Goal: Information Seeking & Learning: Find specific fact

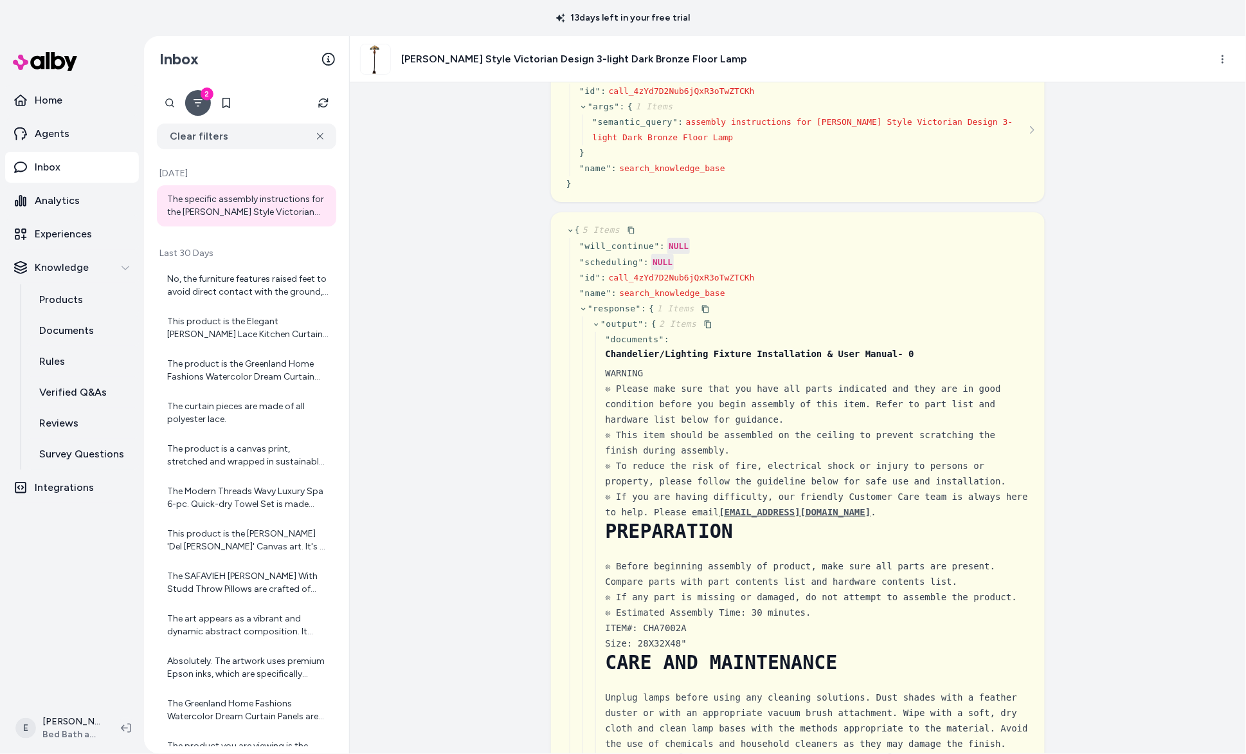
scroll to position [646, 0]
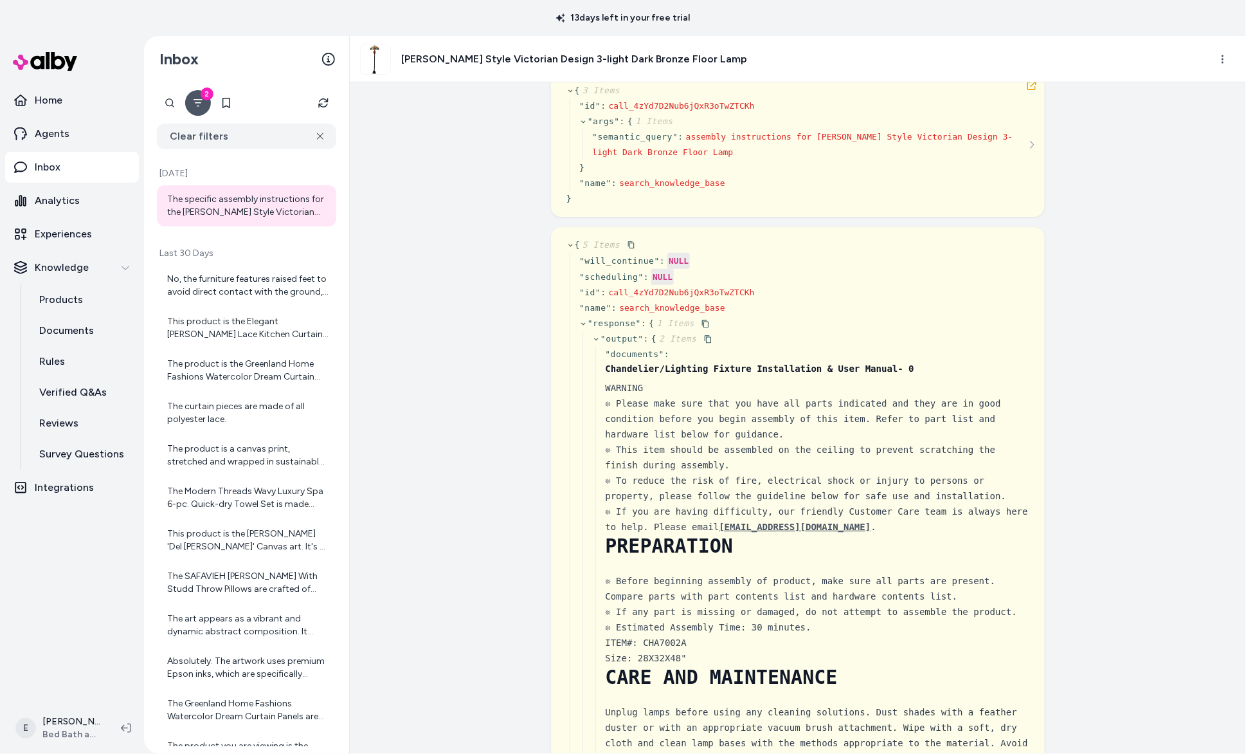
click at [594, 343] on icon at bounding box center [596, 339] width 8 height 8
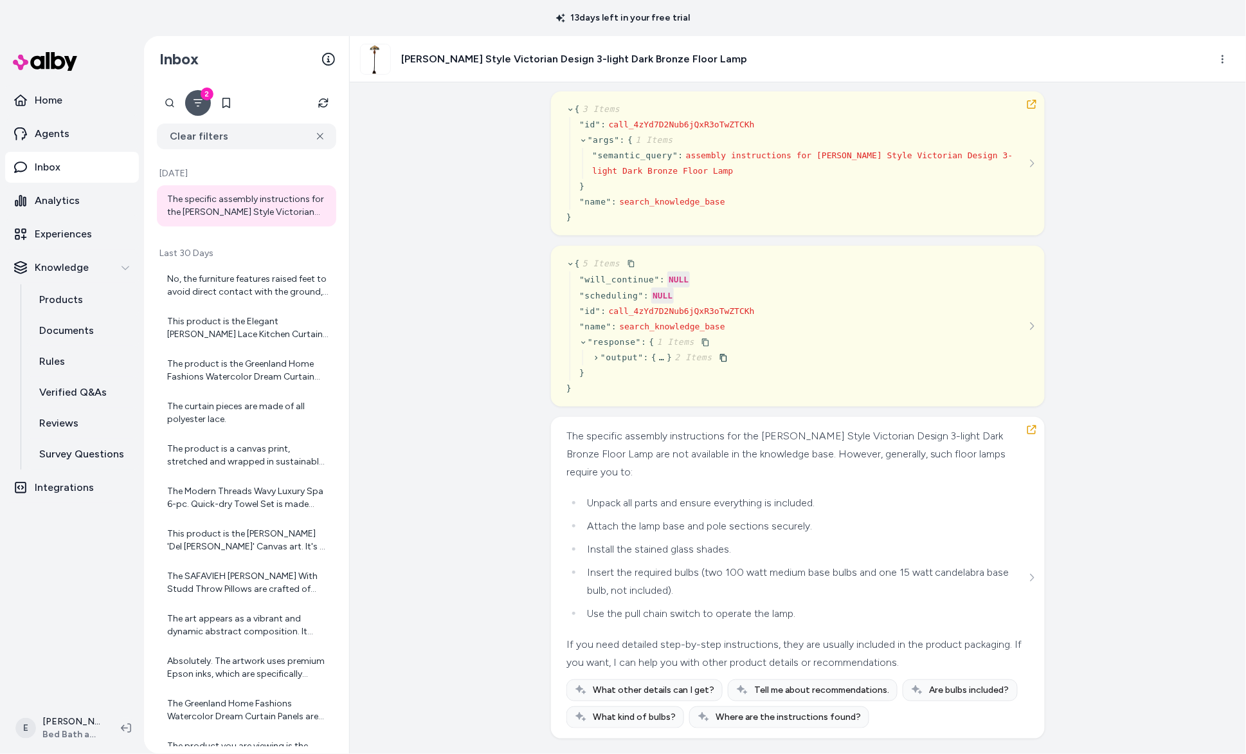
click at [599, 356] on icon at bounding box center [596, 358] width 8 height 8
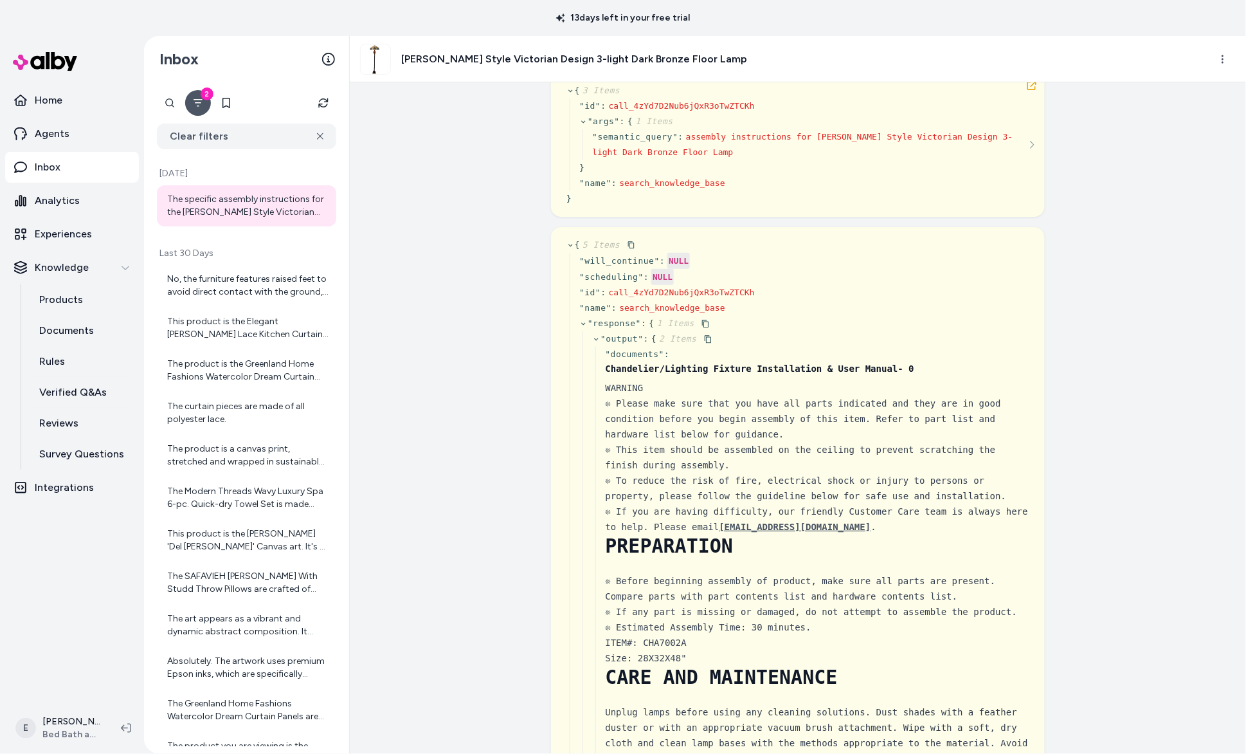
click at [607, 356] on span "" documents "" at bounding box center [635, 354] width 59 height 10
click at [675, 341] on span "2 Items" at bounding box center [677, 339] width 40 height 10
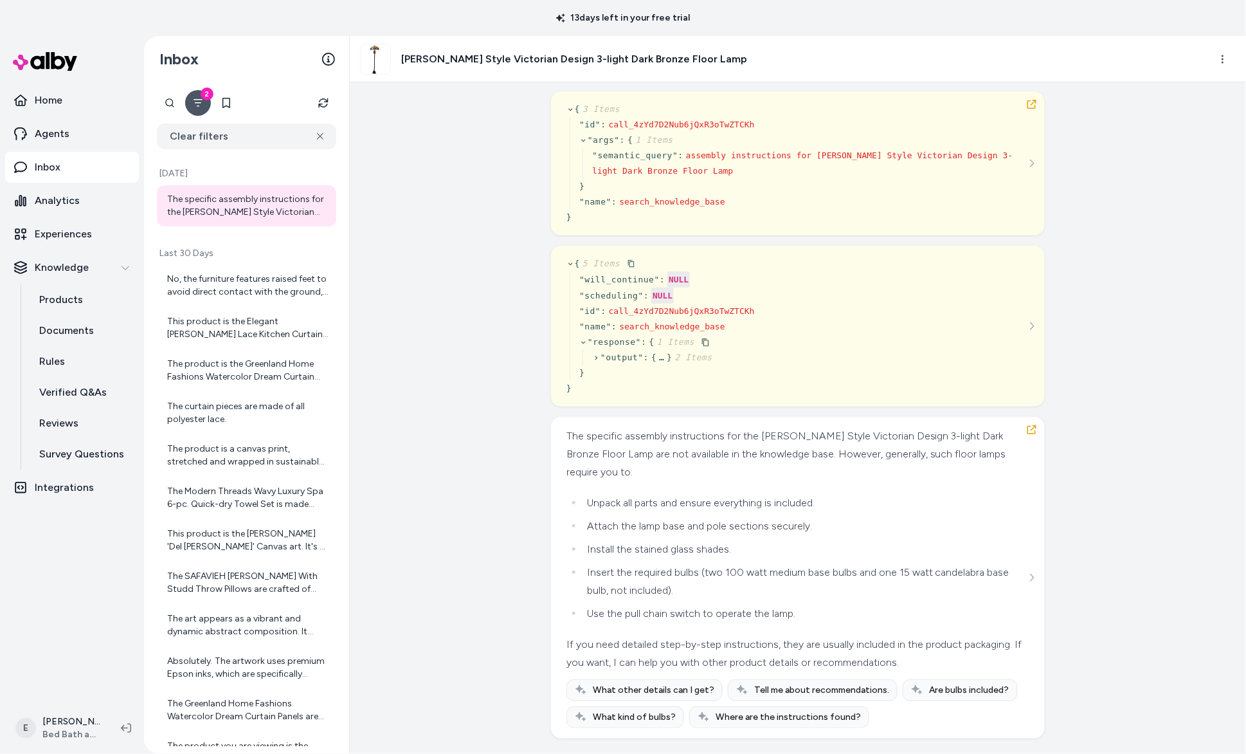
scroll to position [631, 0]
click at [595, 356] on icon at bounding box center [596, 358] width 8 height 8
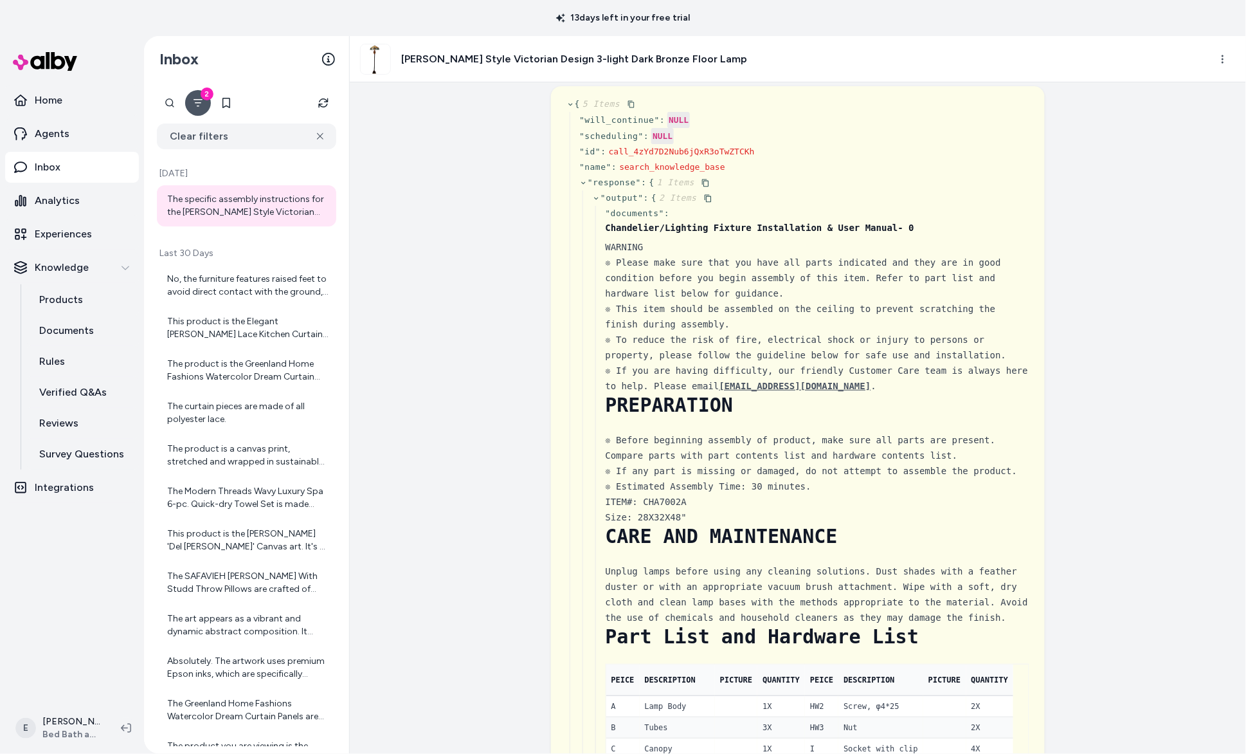
scroll to position [752, 0]
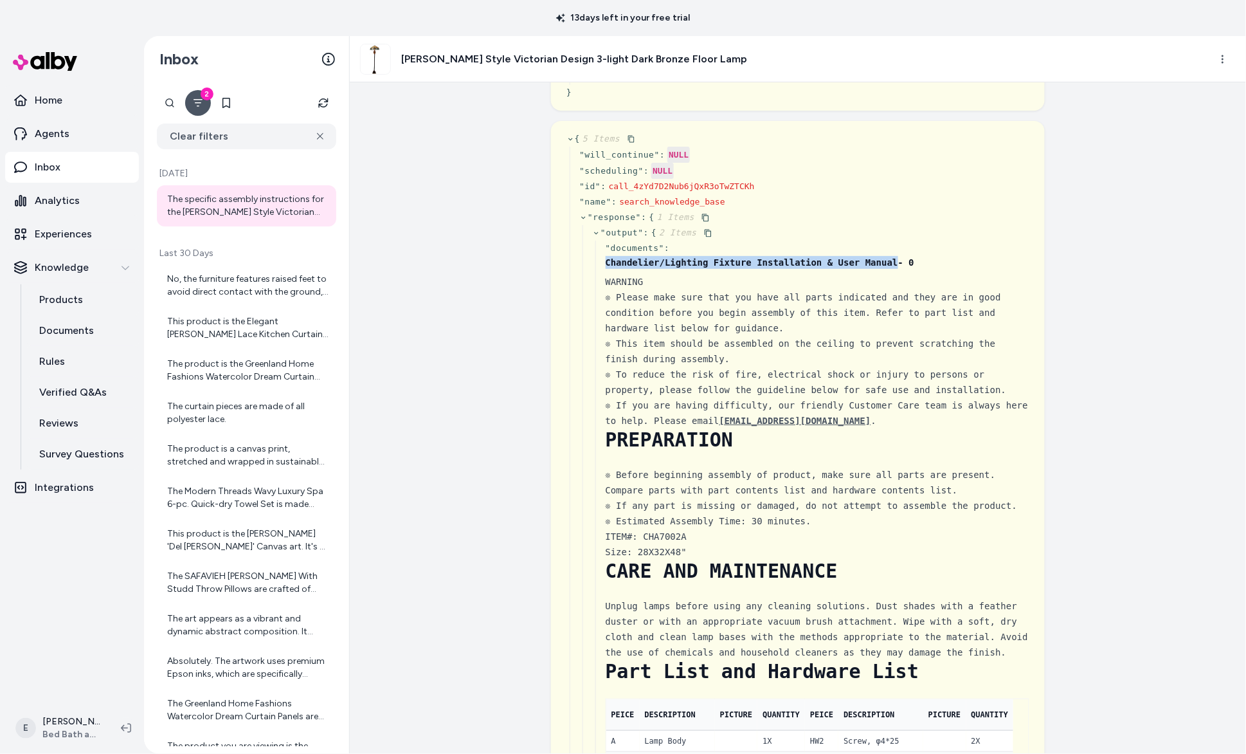
drag, startPoint x: 900, startPoint y: 268, endPoint x: 607, endPoint y: 271, distance: 293.3
click at [607, 269] on h4 "Chandelier/Lighting Fixture Installation & User Manual - 0" at bounding box center [818, 262] width 424 height 13
copy strong "Chandelier/Lighting Fixture Installation & User Manual"
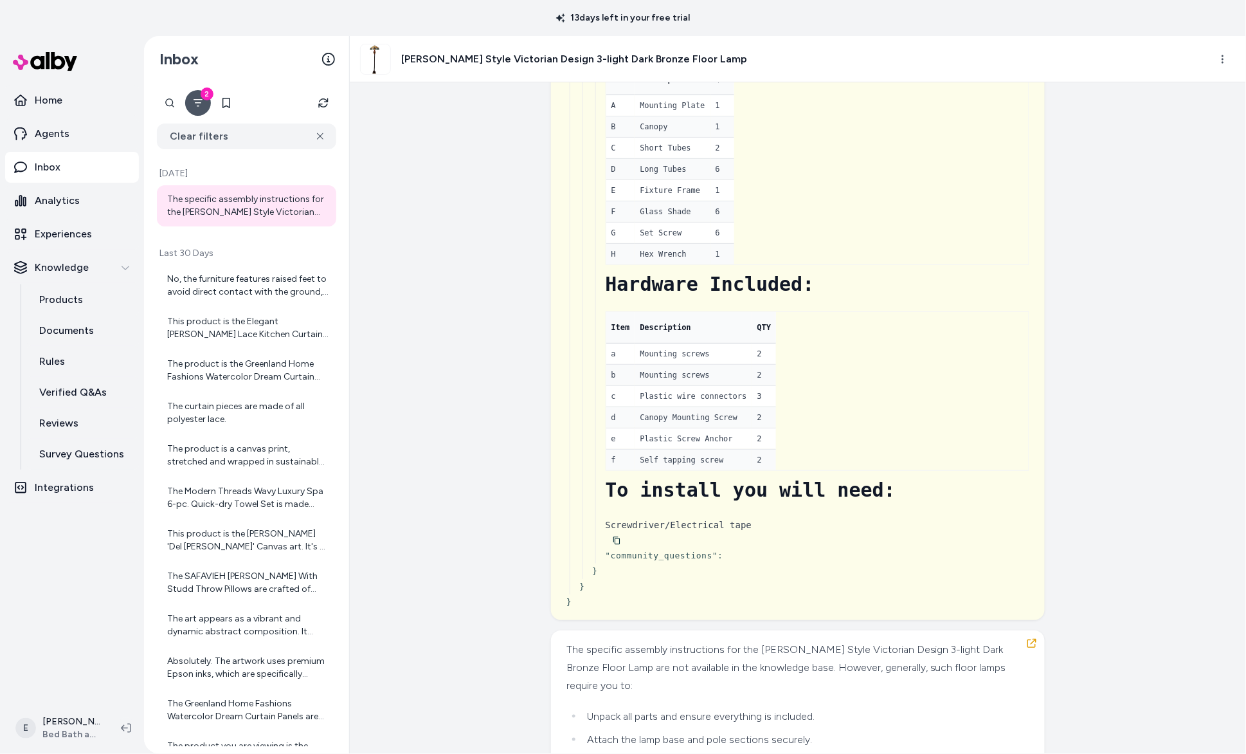
scroll to position [8016, 0]
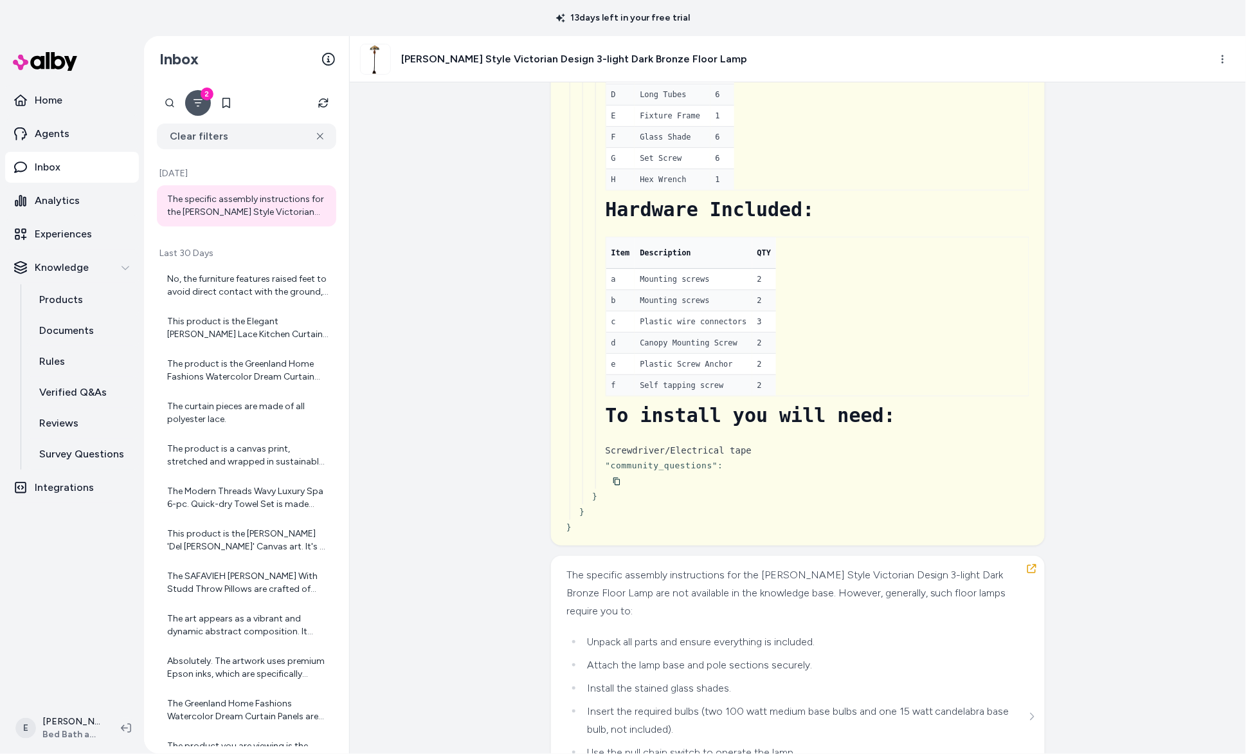
click at [676, 470] on span "" community_questions "" at bounding box center [662, 465] width 113 height 10
click at [620, 486] on icon at bounding box center [617, 481] width 8 height 8
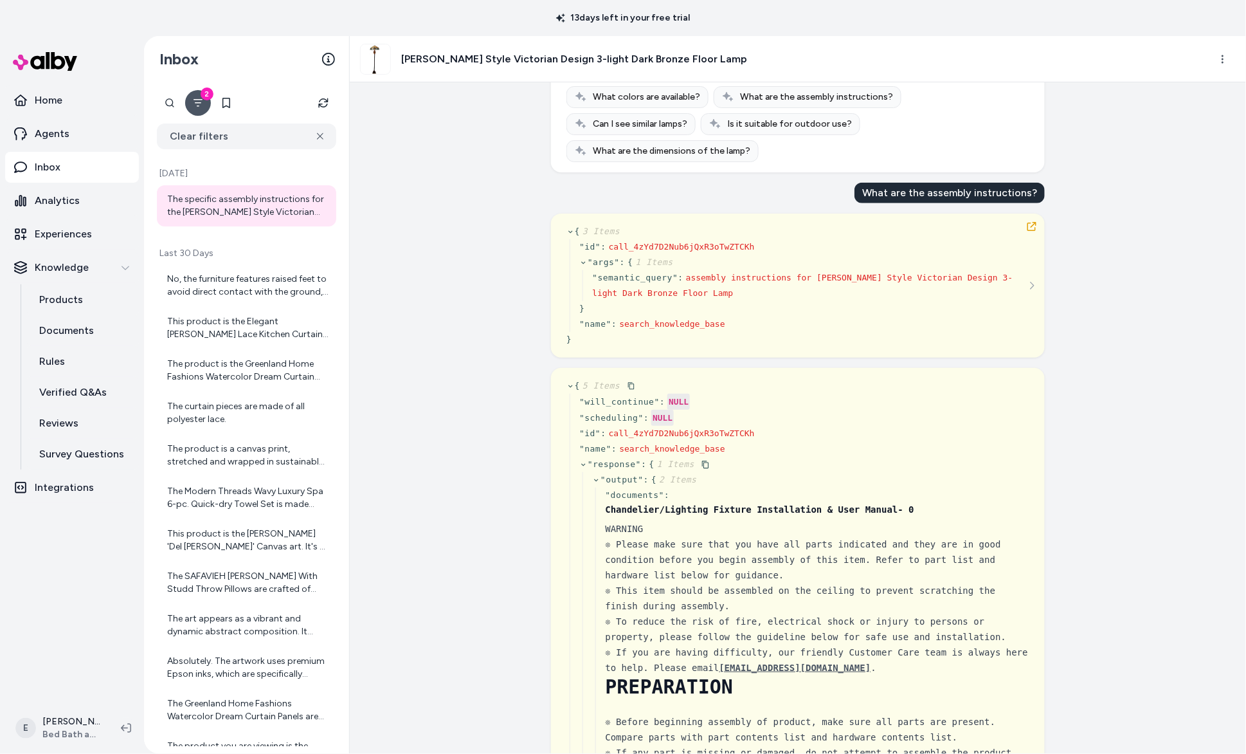
scroll to position [507, 0]
click at [70, 336] on p "Documents" at bounding box center [66, 330] width 55 height 15
click at [750, 512] on strong "Chandelier/Lighting Fixture Installation & User Manual" at bounding box center [752, 508] width 293 height 10
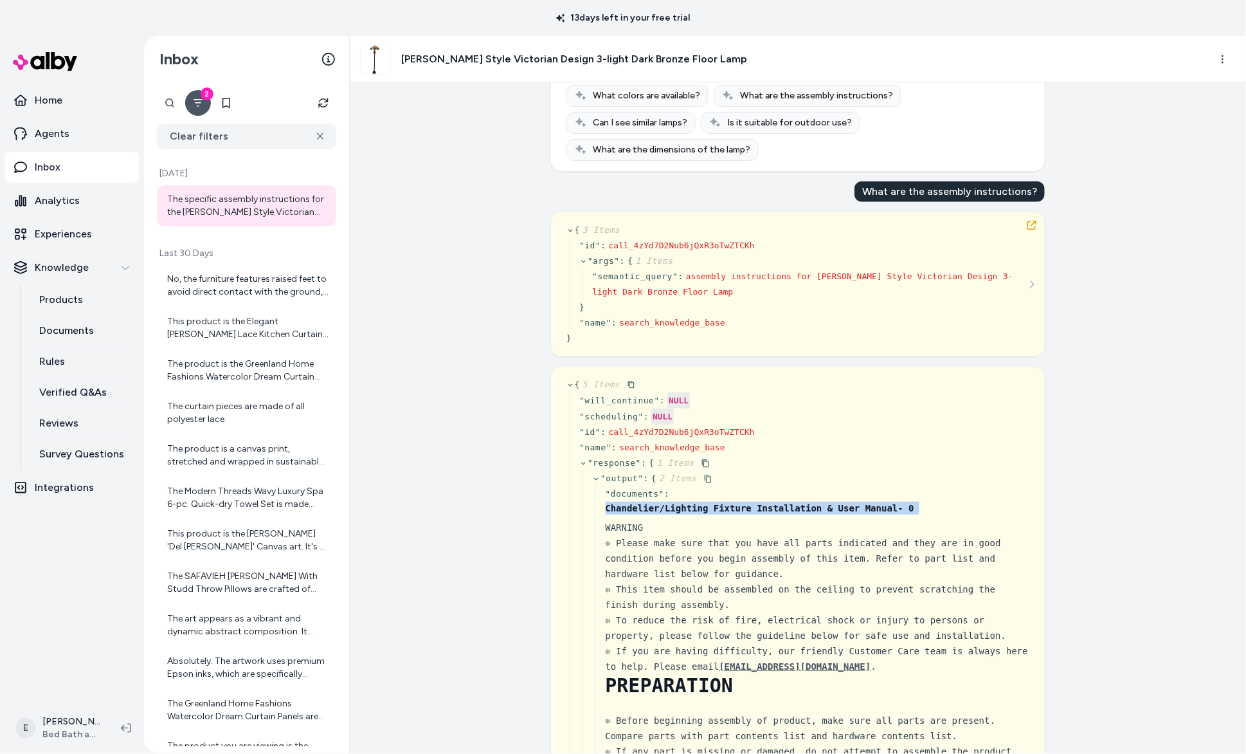
copy div "Chandelier/Lighting Fixture Installation & User Manual - 0"
click at [382, 53] on img at bounding box center [376, 59] width 30 height 30
click at [1225, 54] on html "13 days left in your free trial Home Agents Inbox Analytics Experiences Knowled…" at bounding box center [623, 377] width 1246 height 754
click at [1179, 116] on link "View product in alby" at bounding box center [1167, 112] width 138 height 23
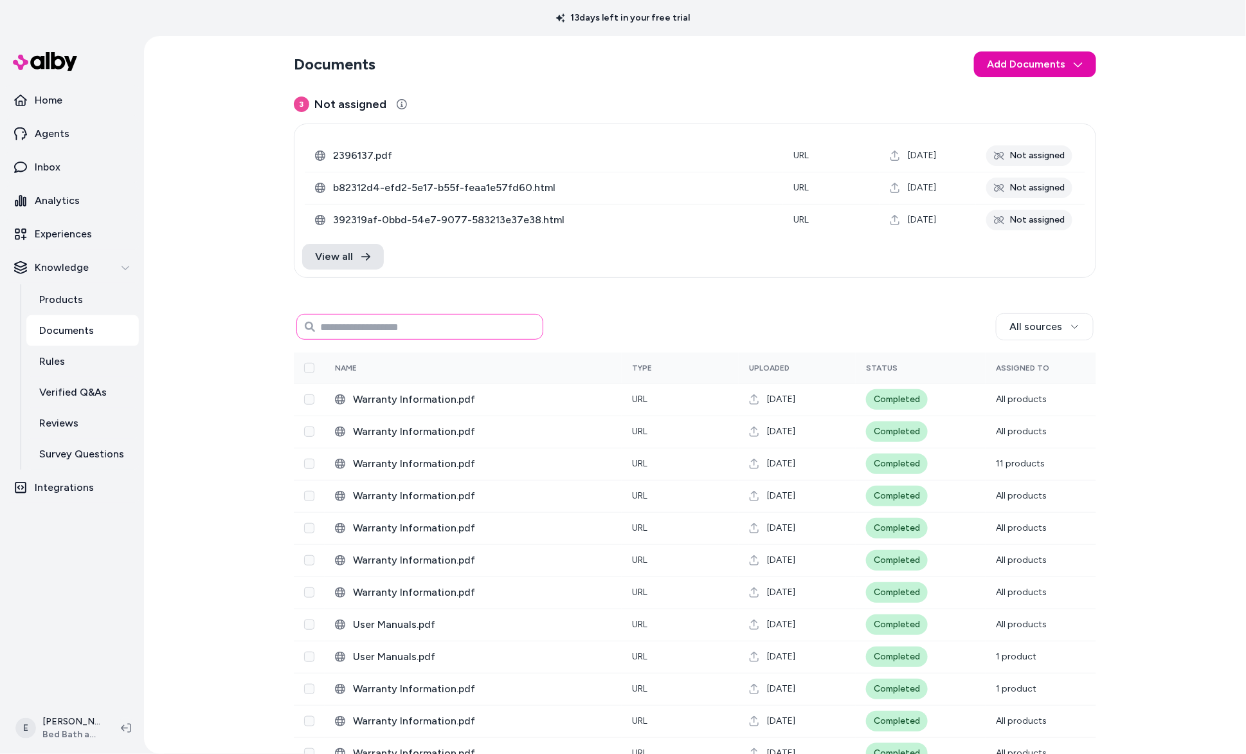
click at [477, 324] on input at bounding box center [419, 327] width 247 height 26
paste input "**"
type input "*"
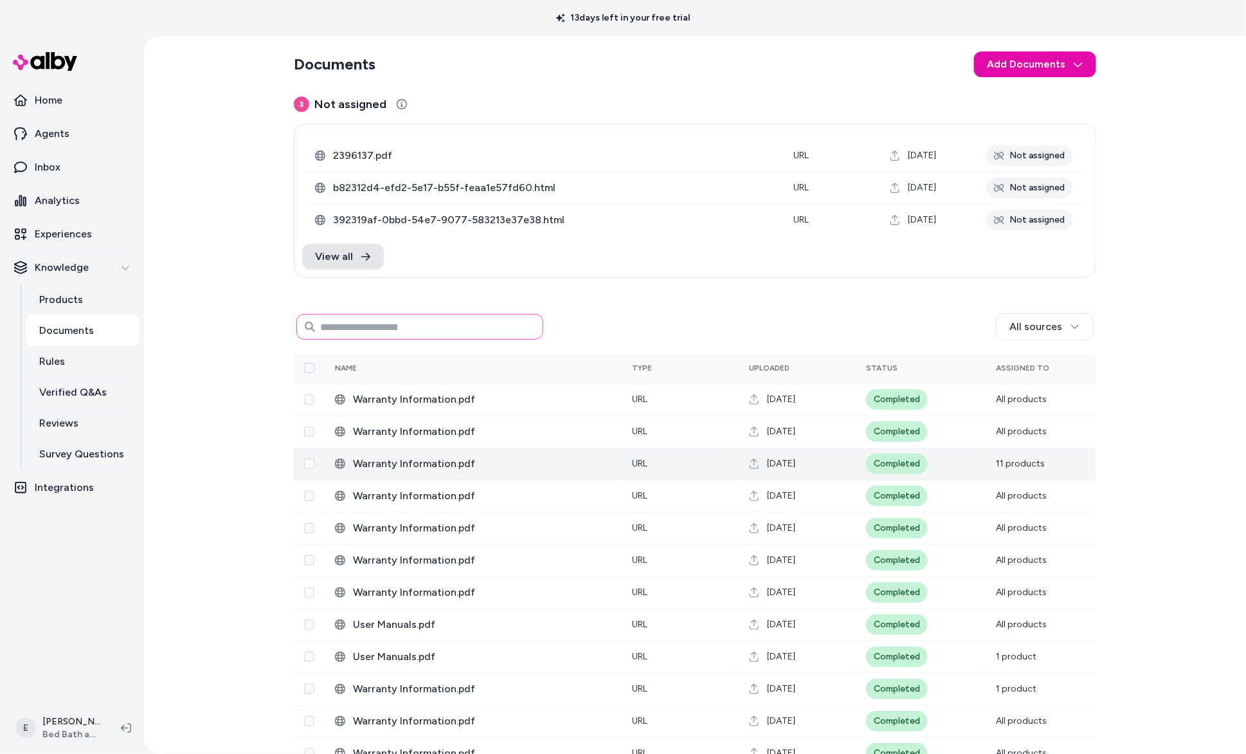
scroll to position [284, 0]
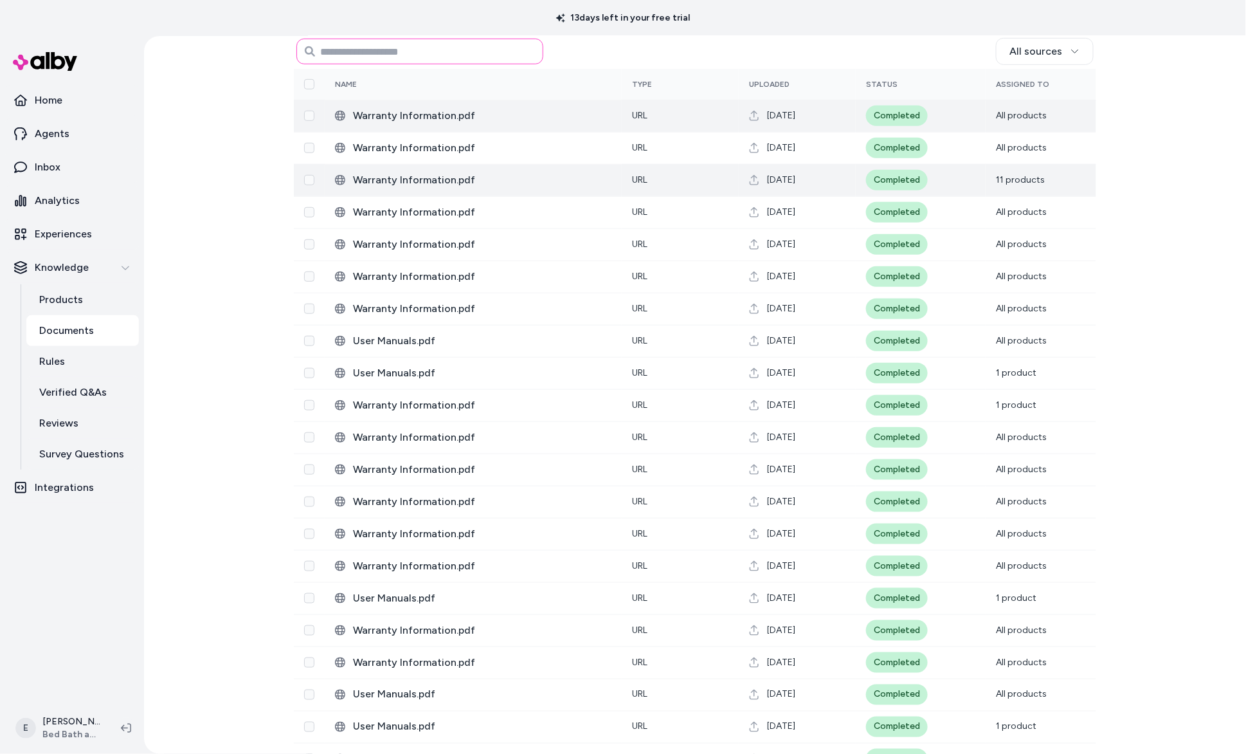
paste input "**********"
type input "**********"
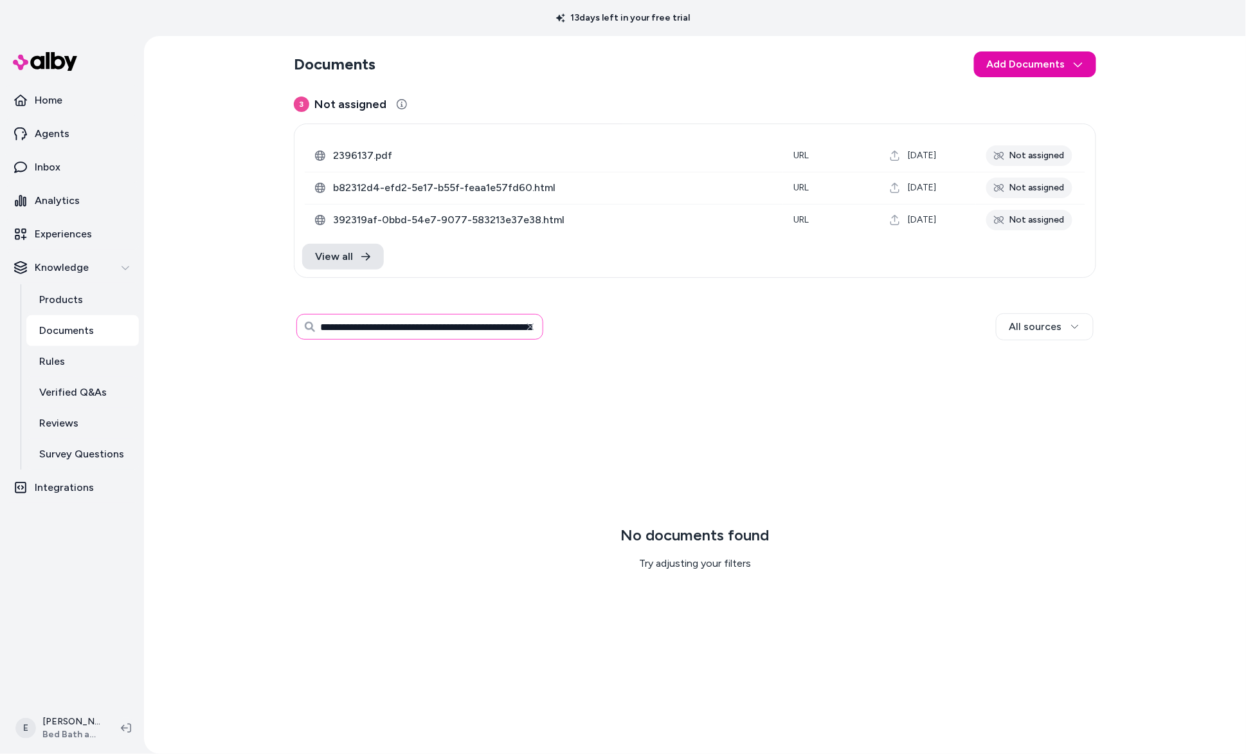
click at [466, 325] on input "**********" at bounding box center [419, 327] width 247 height 26
click at [531, 323] on icon "button" at bounding box center [530, 327] width 10 height 10
